Goal: Transaction & Acquisition: Purchase product/service

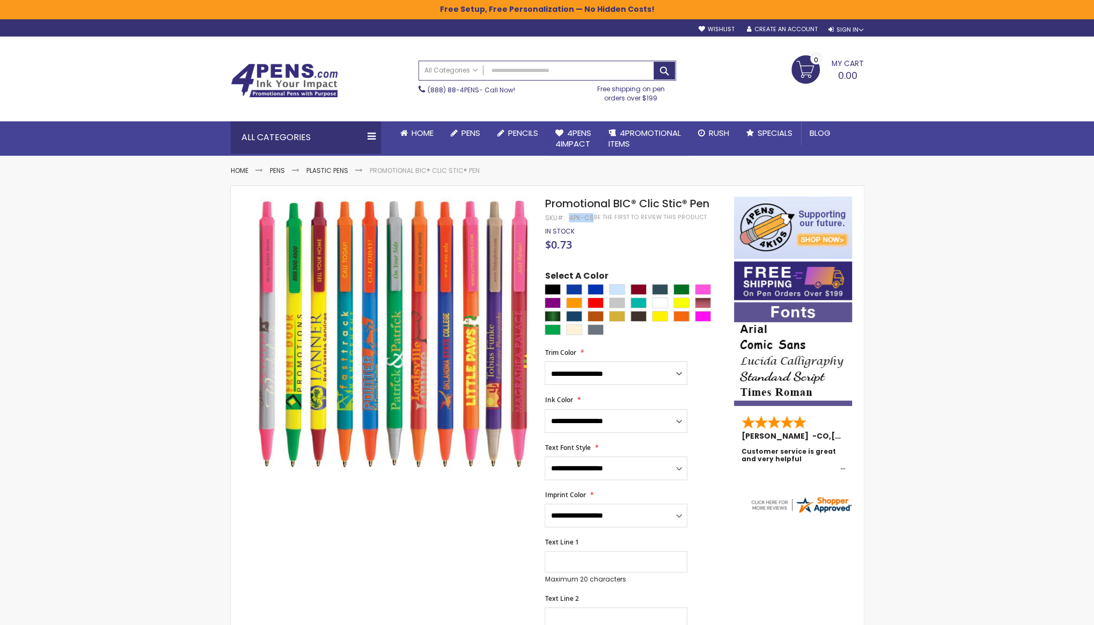
drag, startPoint x: 570, startPoint y: 217, endPoint x: 590, endPoint y: 219, distance: 20.5
click at [590, 219] on div "4PK-CS" at bounding box center [581, 218] width 25 height 9
copy div "4PK-CS"
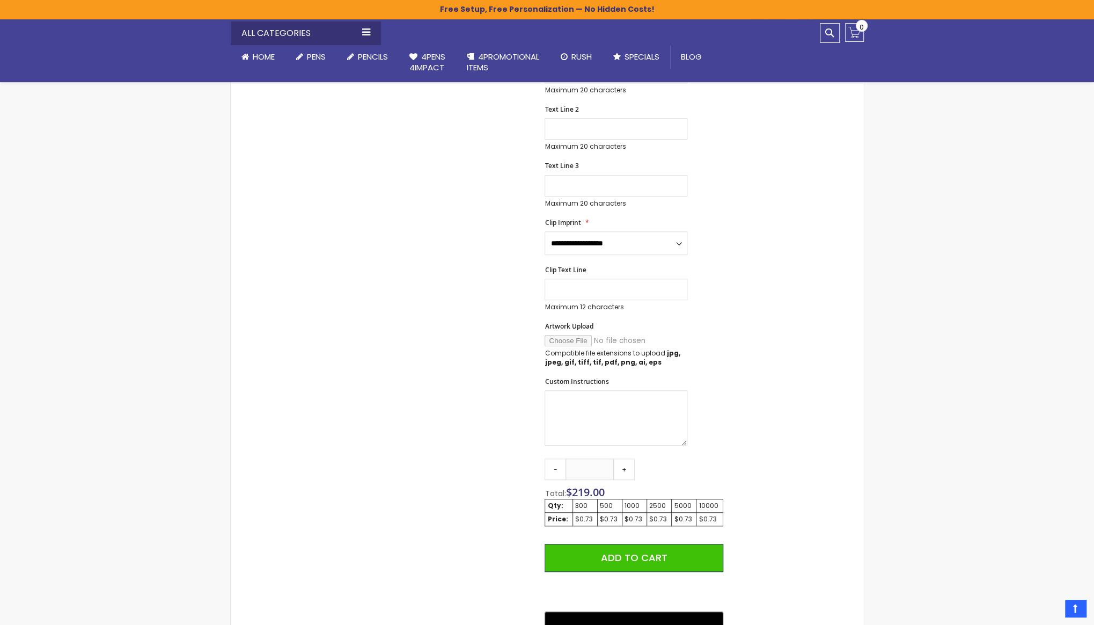
scroll to position [486, 0]
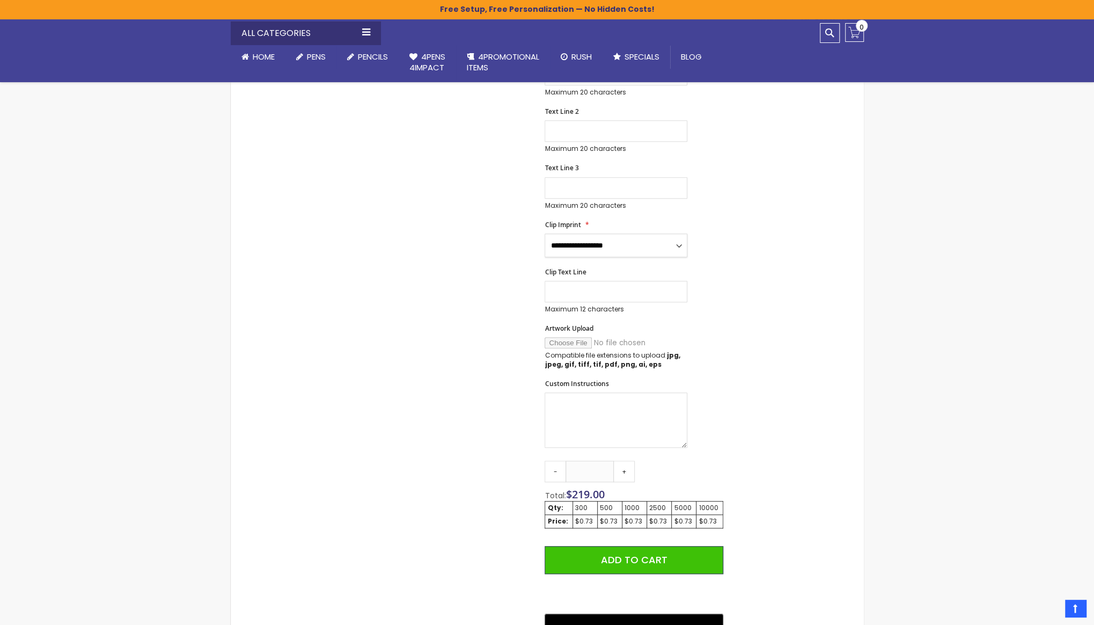
click at [665, 244] on select "**********" at bounding box center [616, 245] width 143 height 24
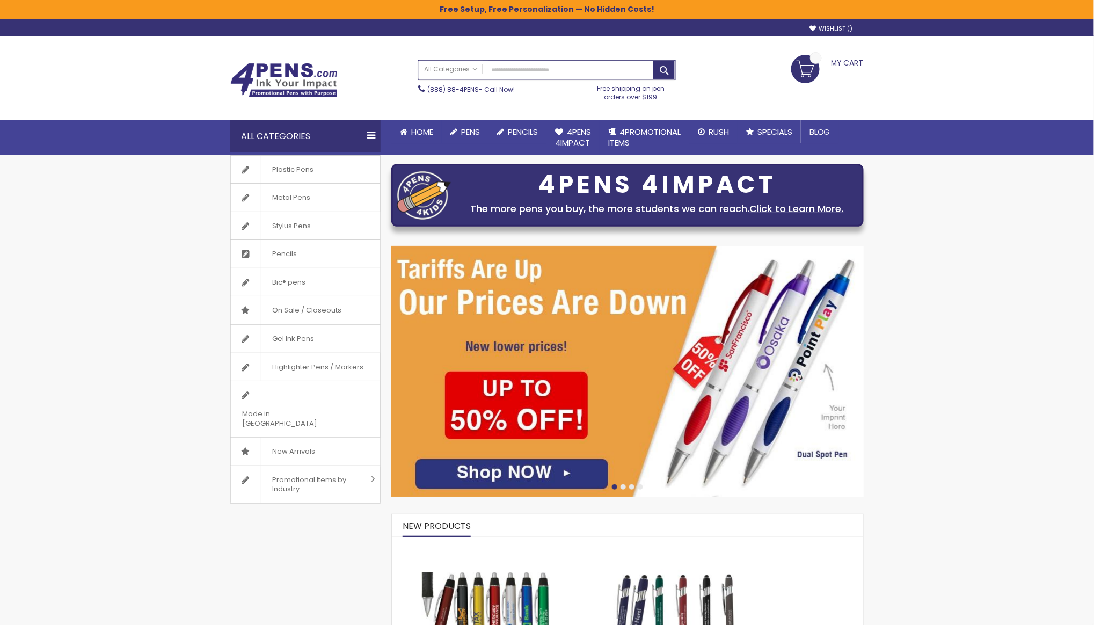
click at [547, 69] on input "Search" at bounding box center [547, 70] width 257 height 19
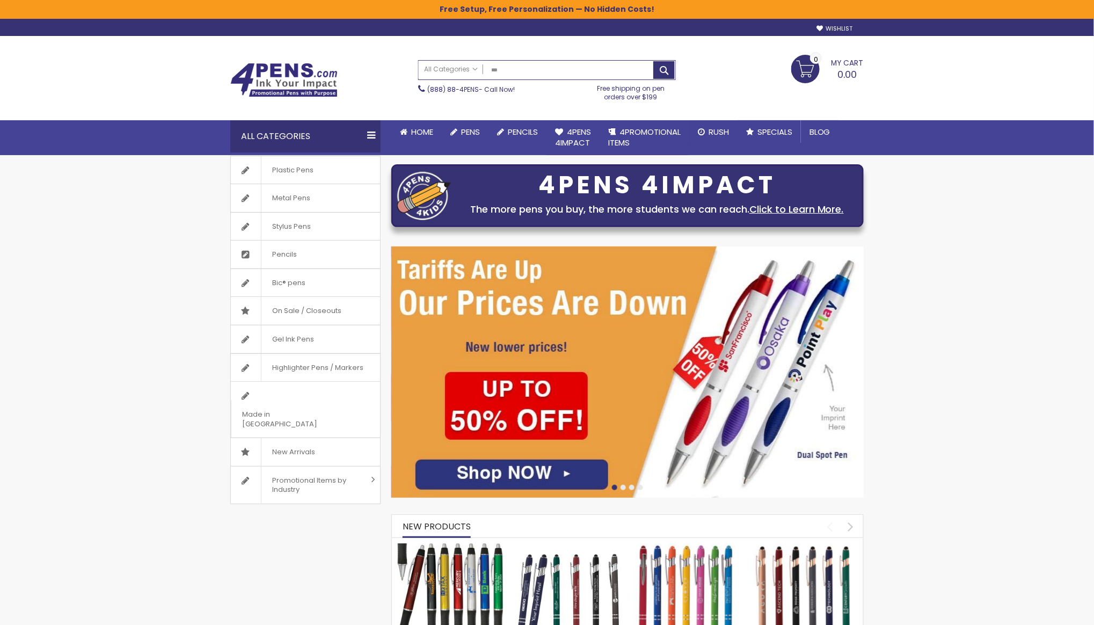
type input "****"
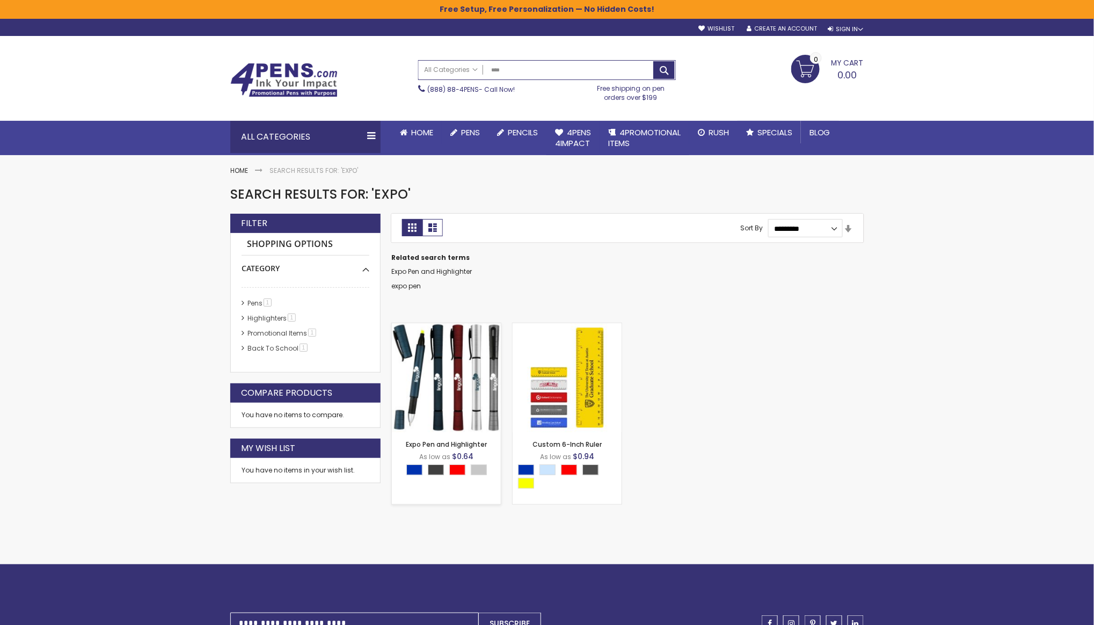
click at [460, 394] on img at bounding box center [446, 377] width 109 height 109
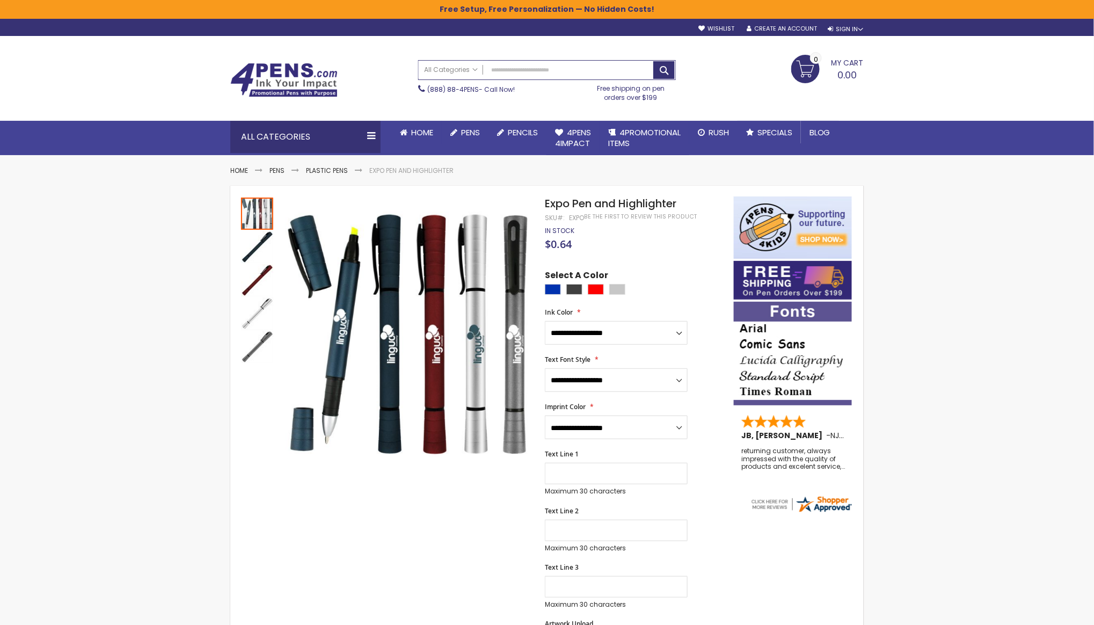
click at [590, 203] on span "Expo Pen and Highlighter" at bounding box center [610, 203] width 131 height 15
copy div "Expo Pen and Highlighter"
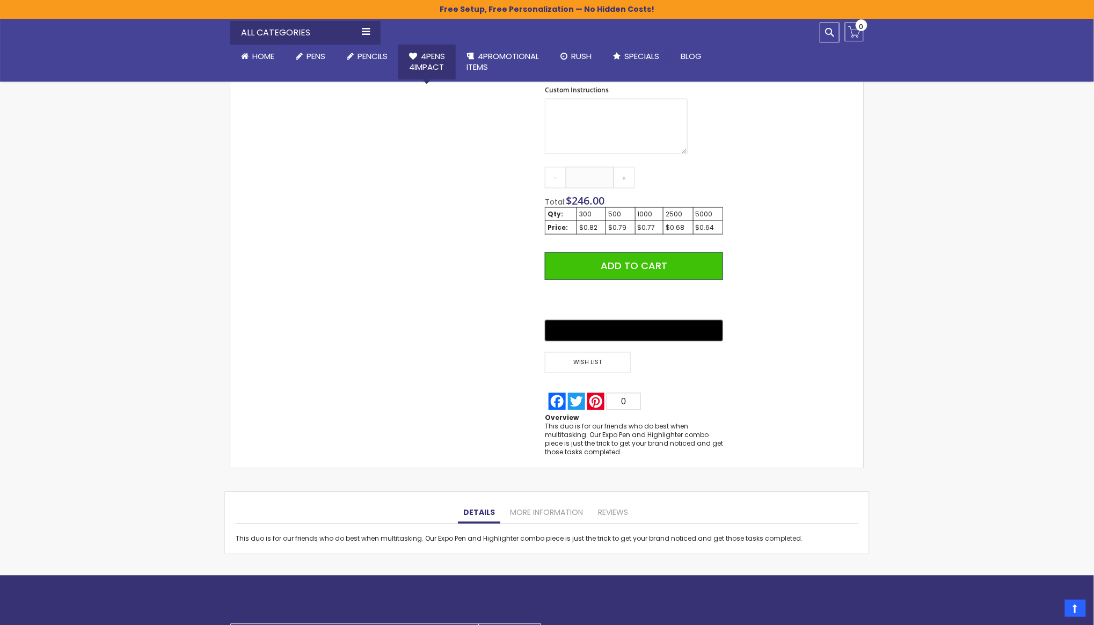
scroll to position [574, 0]
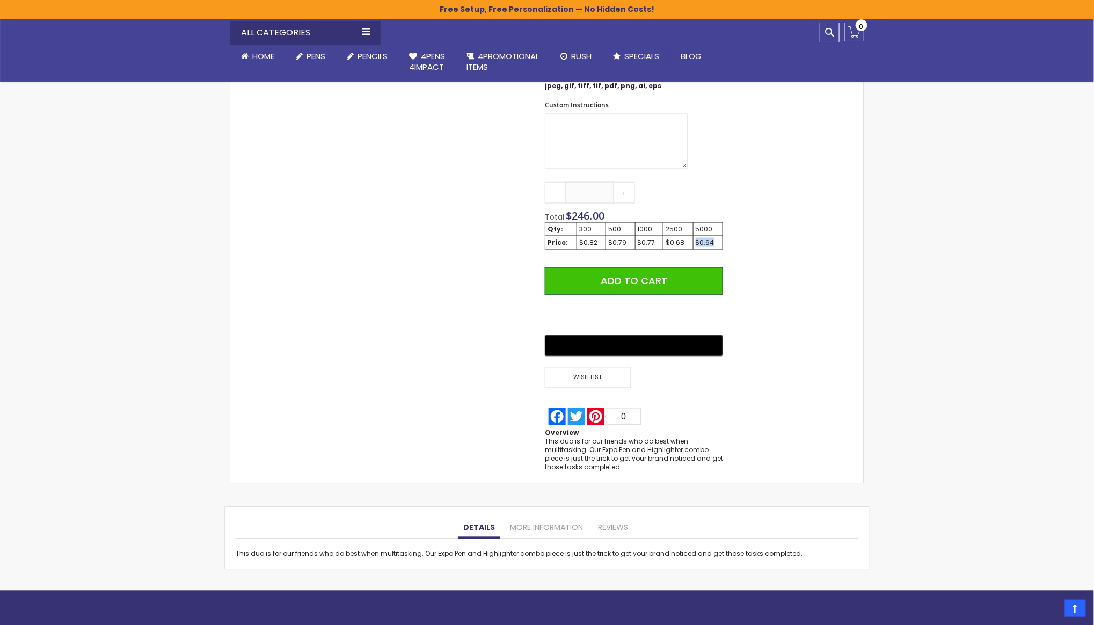
drag, startPoint x: 714, startPoint y: 243, endPoint x: 696, endPoint y: 243, distance: 18.3
click at [696, 243] on div "$0.64" at bounding box center [708, 242] width 25 height 9
copy div "$0.64"
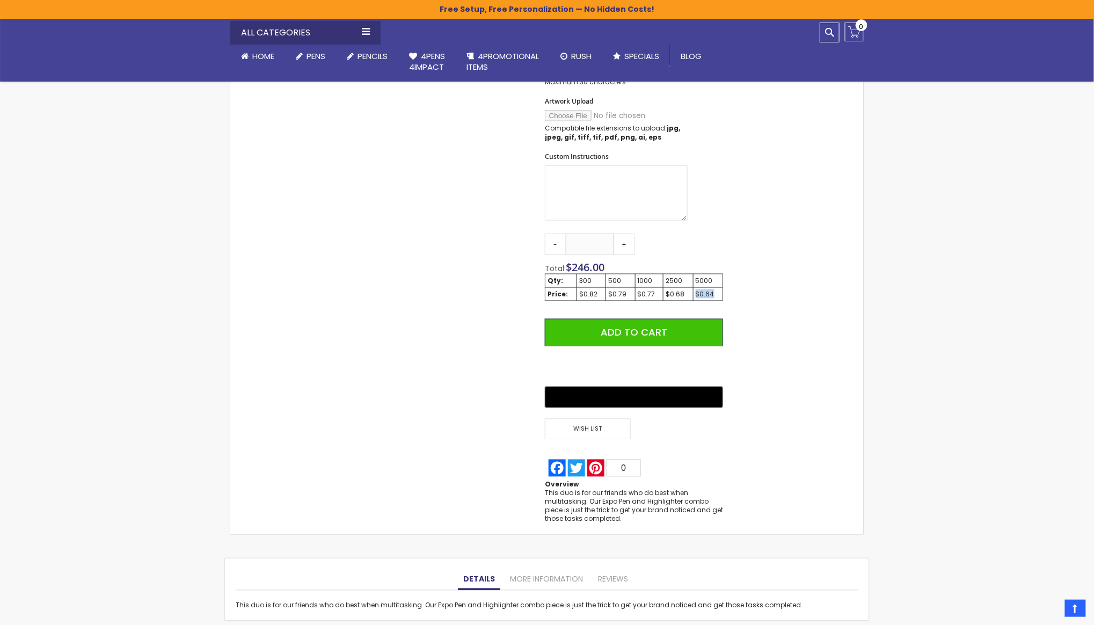
scroll to position [542, 0]
